Goal: Use online tool/utility: Utilize a website feature to perform a specific function

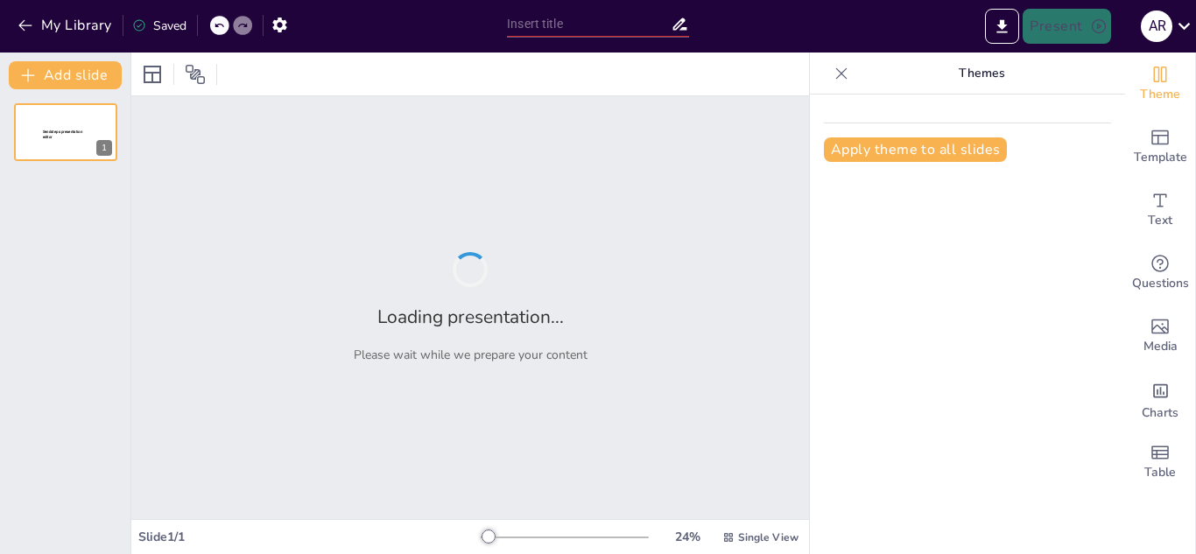
type input "INFORME OMESA S.A"
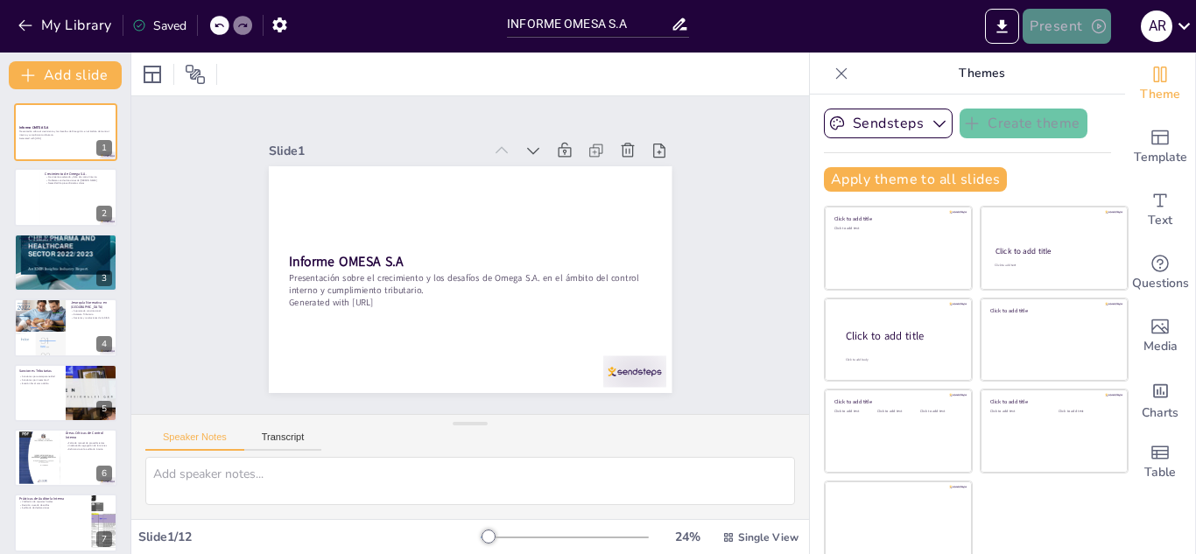
click at [1067, 35] on button "Present" at bounding box center [1067, 26] width 88 height 35
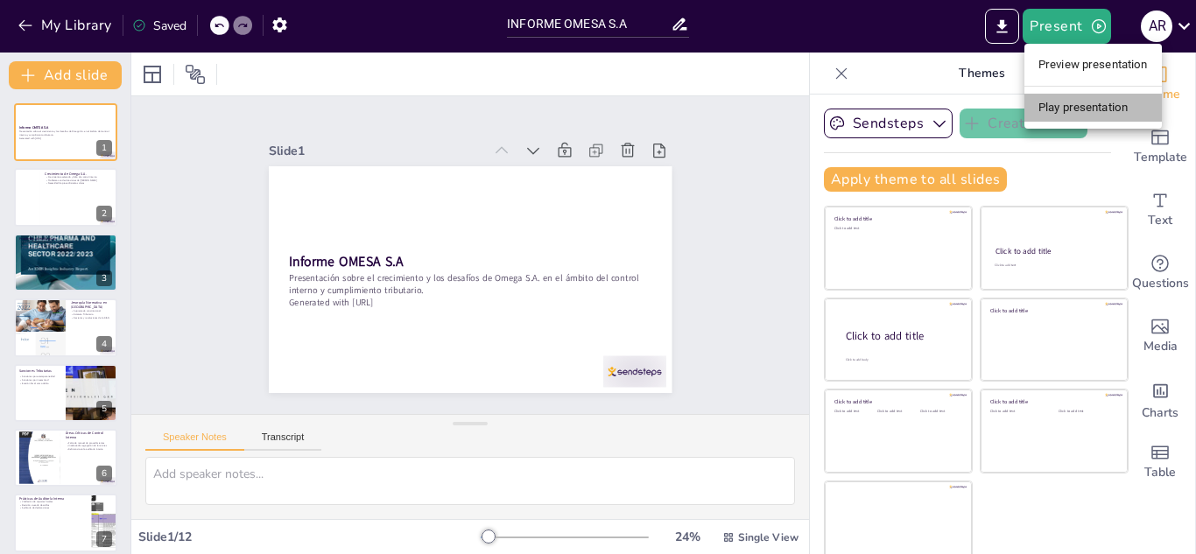
click at [1082, 116] on li "Play presentation" at bounding box center [1092, 108] width 137 height 28
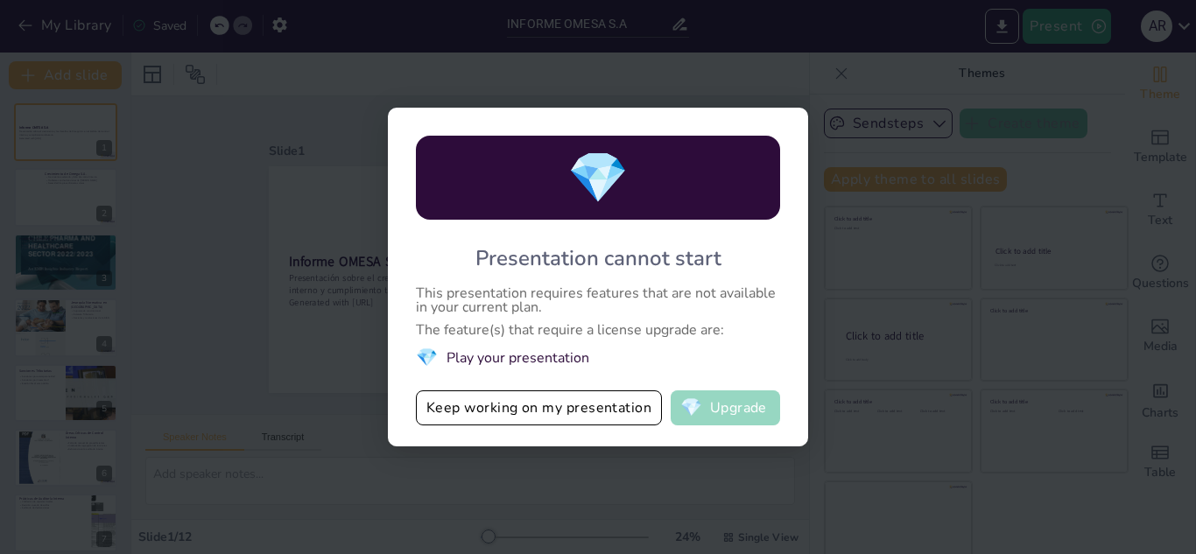
click at [753, 405] on button "💎 Upgrade" at bounding box center [725, 407] width 109 height 35
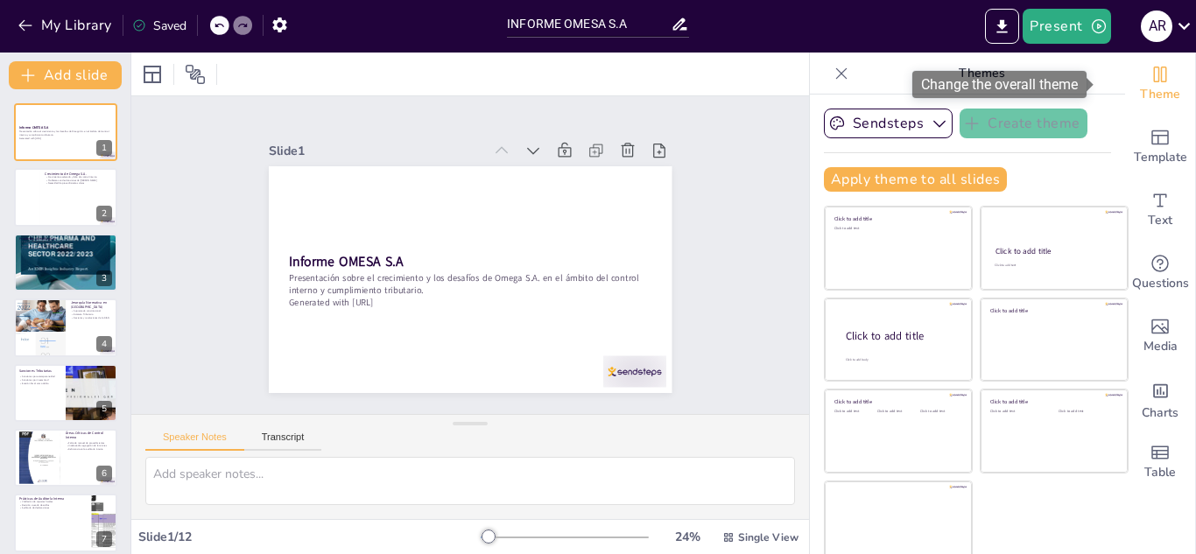
click at [1125, 83] on div "Theme" at bounding box center [1160, 84] width 70 height 63
click at [855, 25] on div "Present A R" at bounding box center [947, 26] width 498 height 35
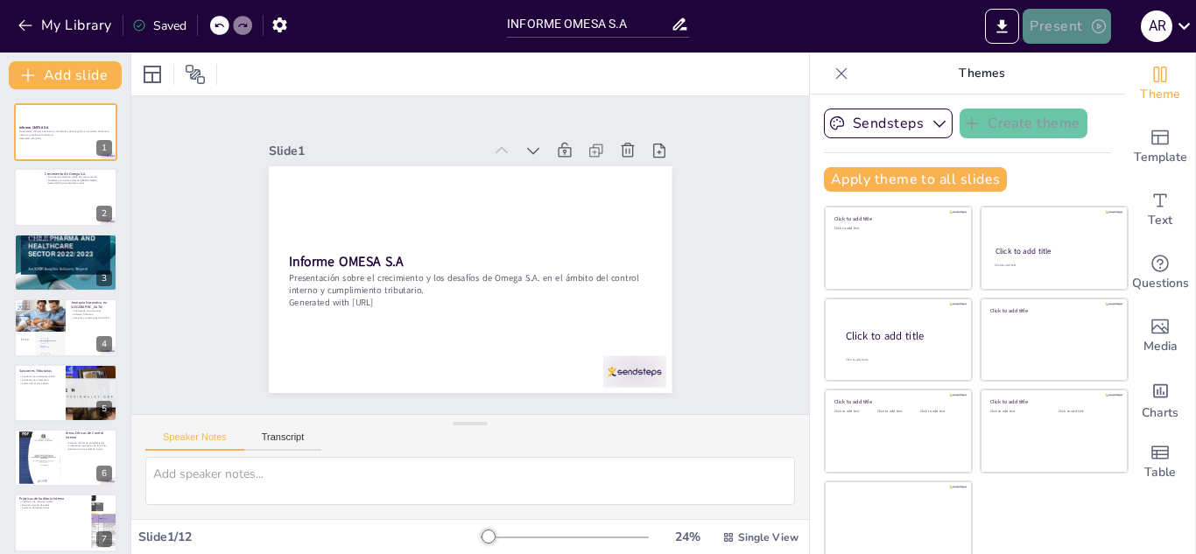
click at [1054, 11] on button "Present" at bounding box center [1067, 26] width 88 height 35
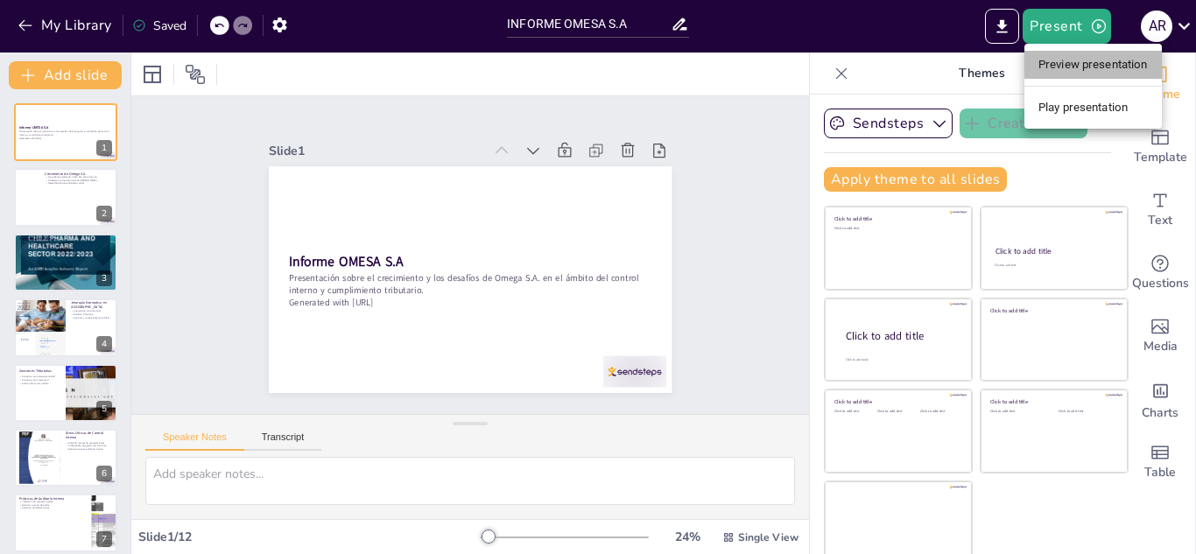
click at [1073, 58] on li "Preview presentation" at bounding box center [1092, 65] width 137 height 28
